Goal: Task Accomplishment & Management: Use online tool/utility

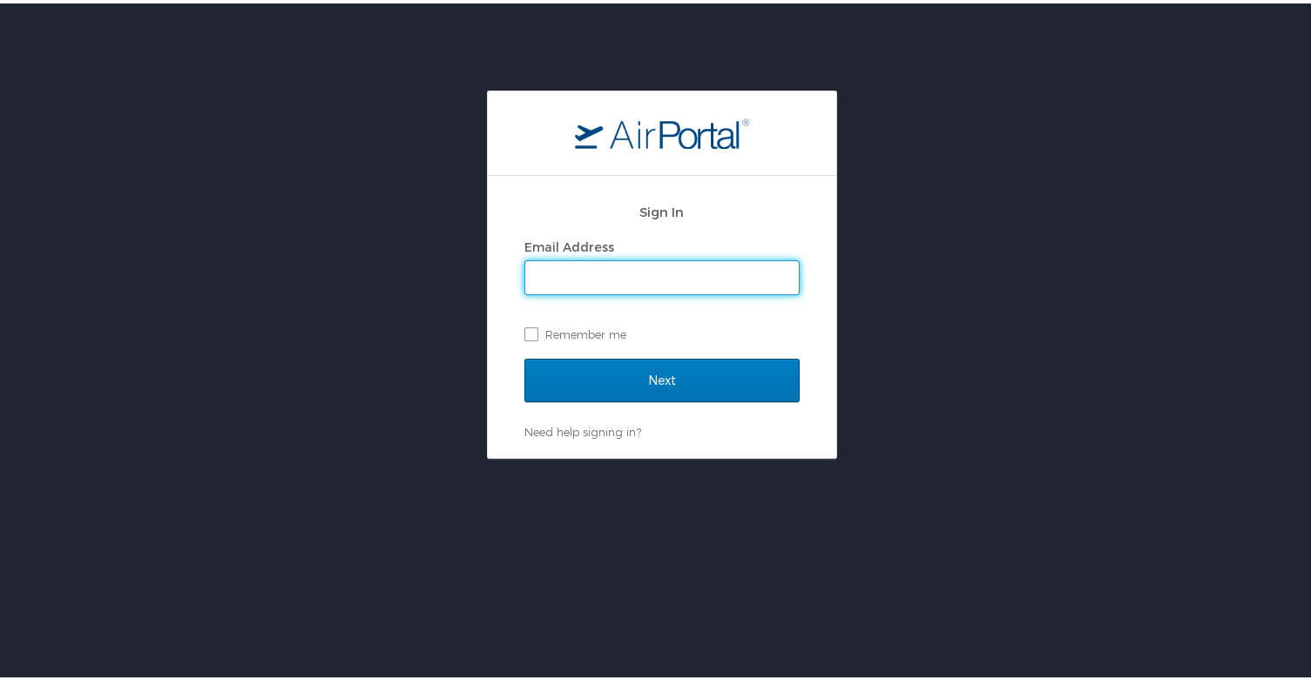
click at [664, 267] on input "Email Address" at bounding box center [662, 274] width 274 height 33
type input "[EMAIL_ADDRESS][PERSON_NAME][DOMAIN_NAME]"
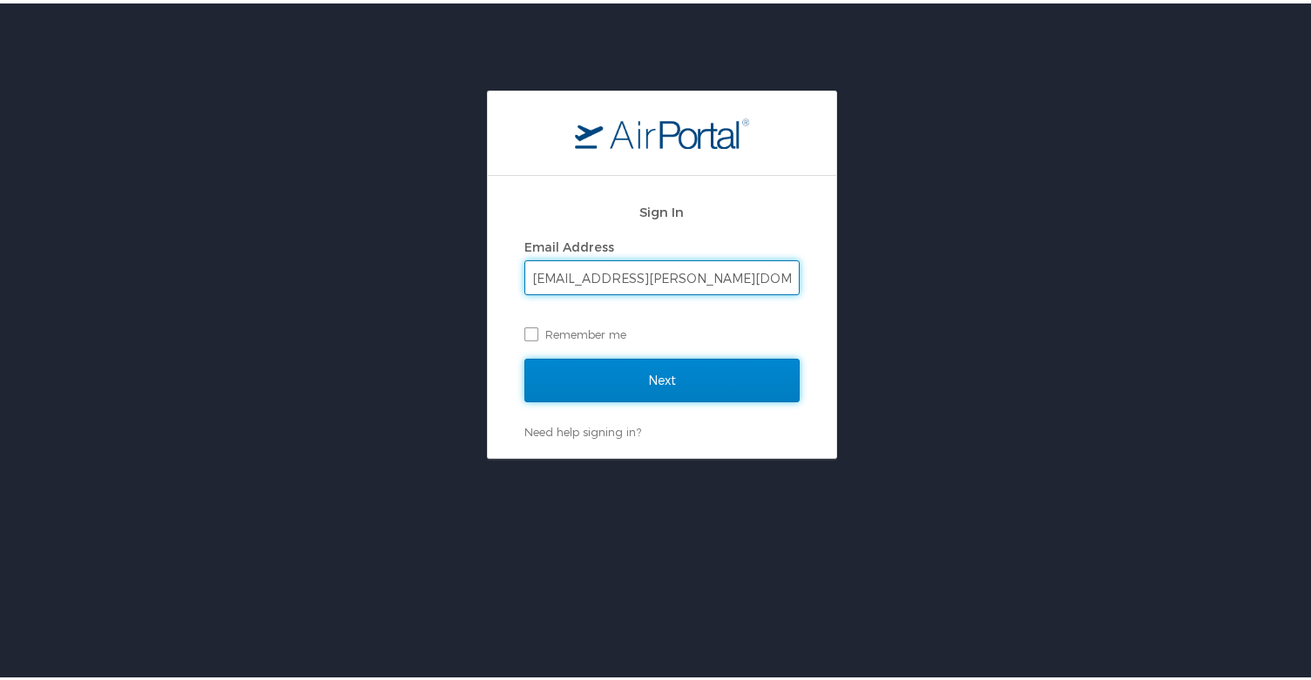
click at [637, 383] on input "Next" at bounding box center [661, 377] width 275 height 44
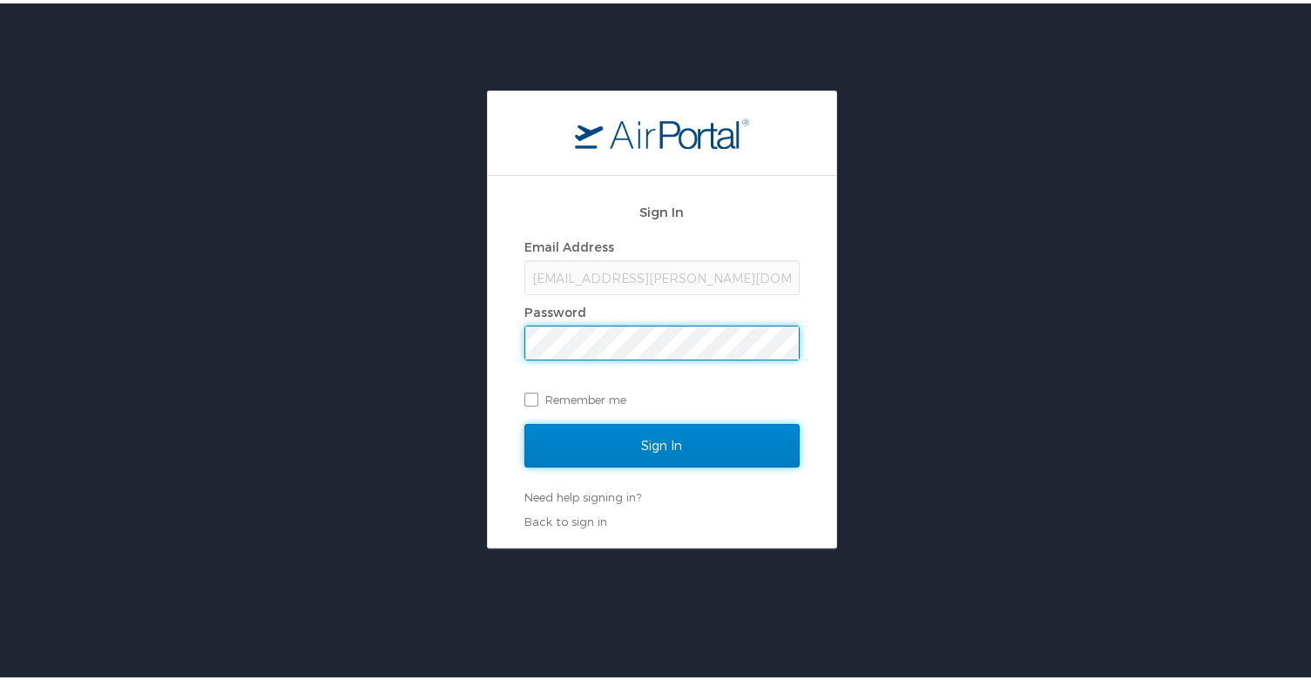
click at [554, 438] on input "Sign In" at bounding box center [661, 443] width 275 height 44
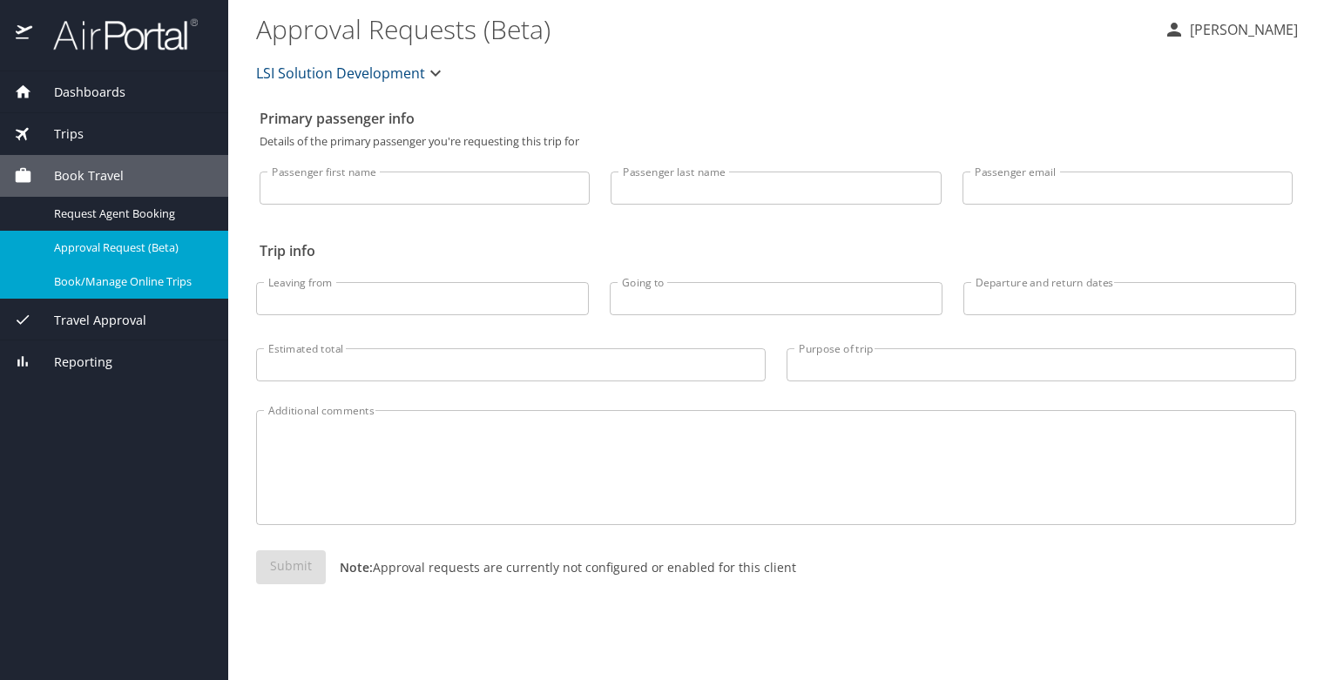
click at [90, 289] on span "Book/Manage Online Trips" at bounding box center [130, 282] width 153 height 17
